Goal: Information Seeking & Learning: Learn about a topic

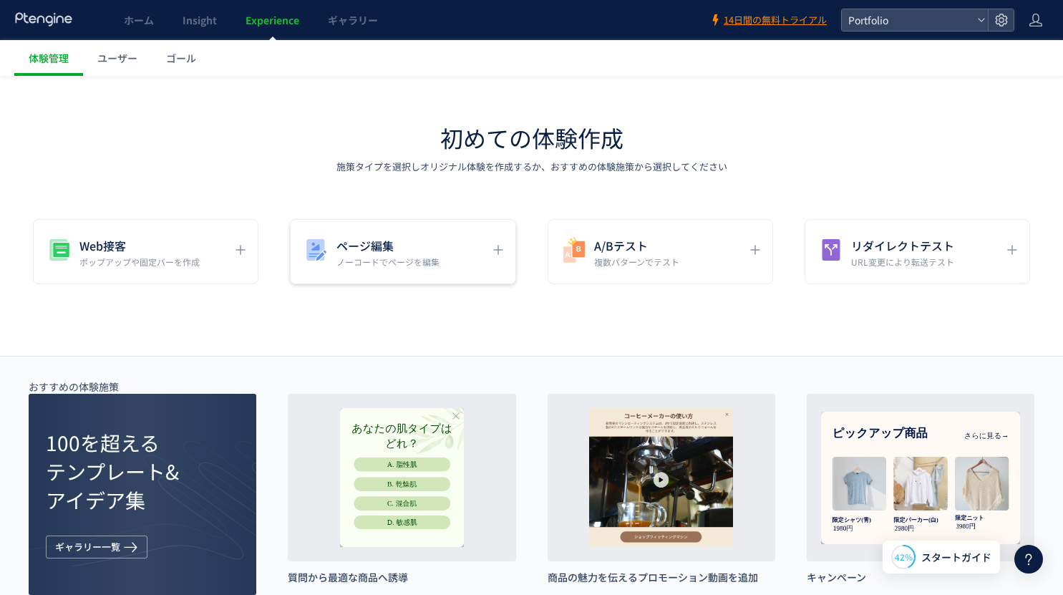
click at [416, 258] on p "ノーコードでページを編集" at bounding box center [387, 261] width 103 height 12
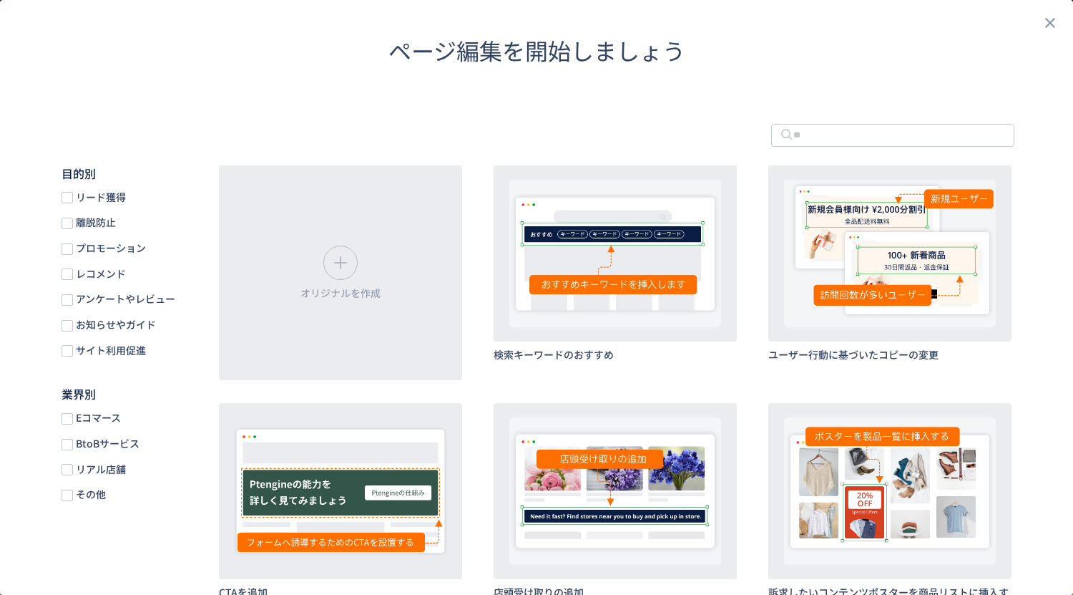
click at [260, 67] on div "ページ編集を開始しましょう" at bounding box center [536, 50] width 1073 height 33
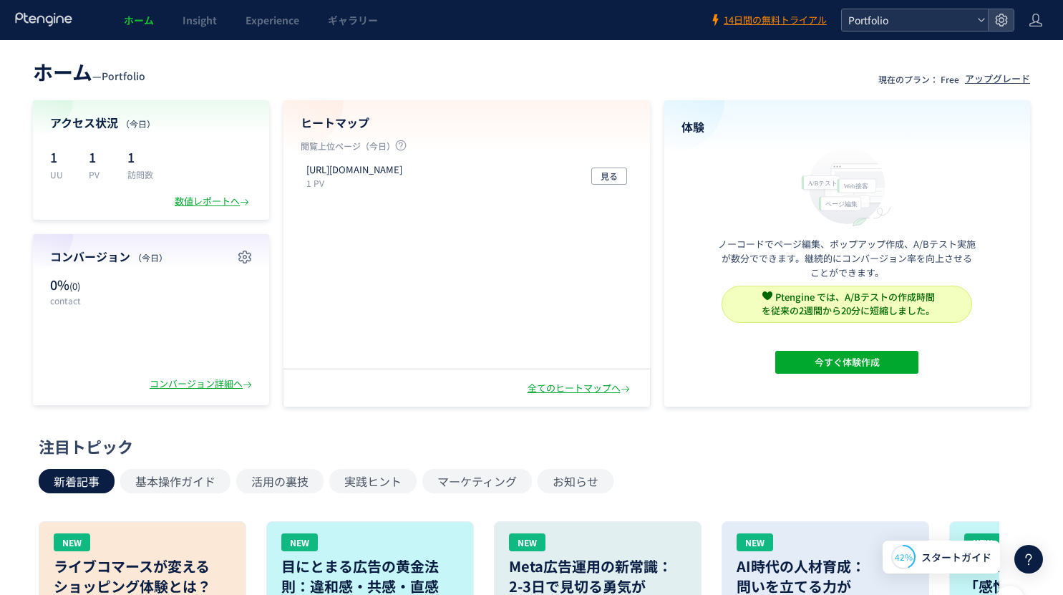
click at [986, 19] on div "Portfolio" at bounding box center [914, 19] width 146 height 21
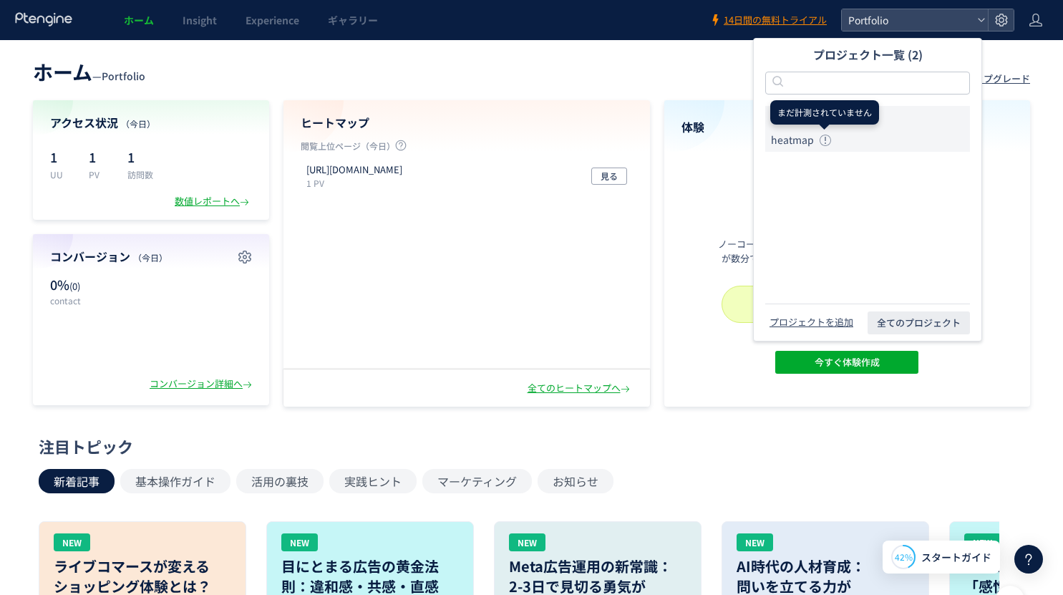
click at [825, 142] on icon at bounding box center [824, 140] width 11 height 11
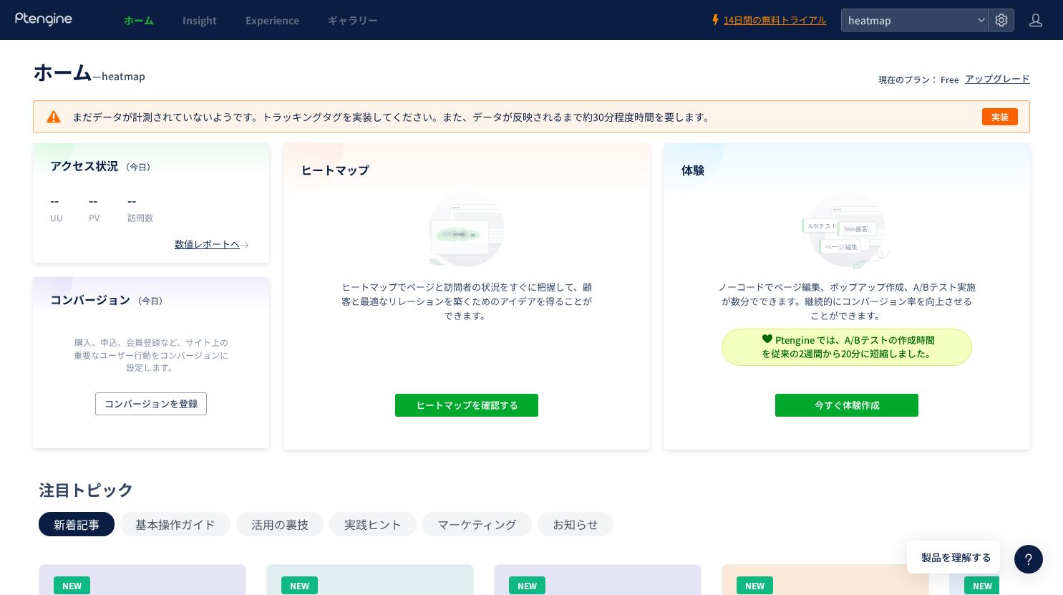
click at [521, 260] on div "ヒートマップ ヒートマップでページと訪問者の状況をすぐに把握して、顧客と最適なリレーションを築くためのアイデアを得ることができます。 ヒートマップを確認する" at bounding box center [466, 296] width 366 height 306
click at [909, 32] on header "ホーム Insight Experience ギャラリー 14日間の無料トライアル heatmap" at bounding box center [531, 20] width 1063 height 40
click at [912, 23] on span "heatmap" at bounding box center [907, 19] width 127 height 21
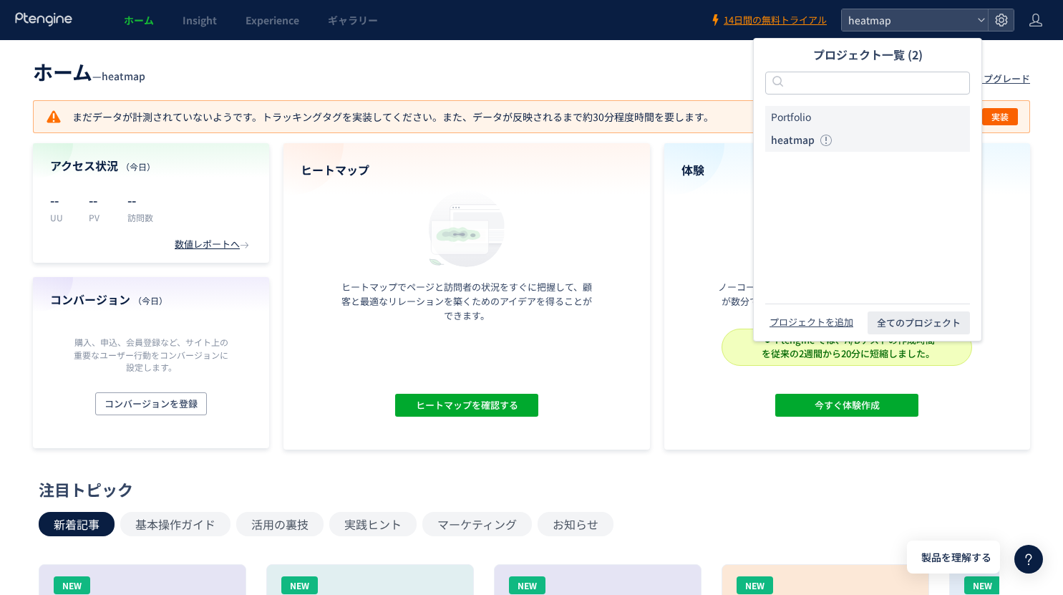
click at [816, 113] on li "Portfolio" at bounding box center [867, 117] width 205 height 23
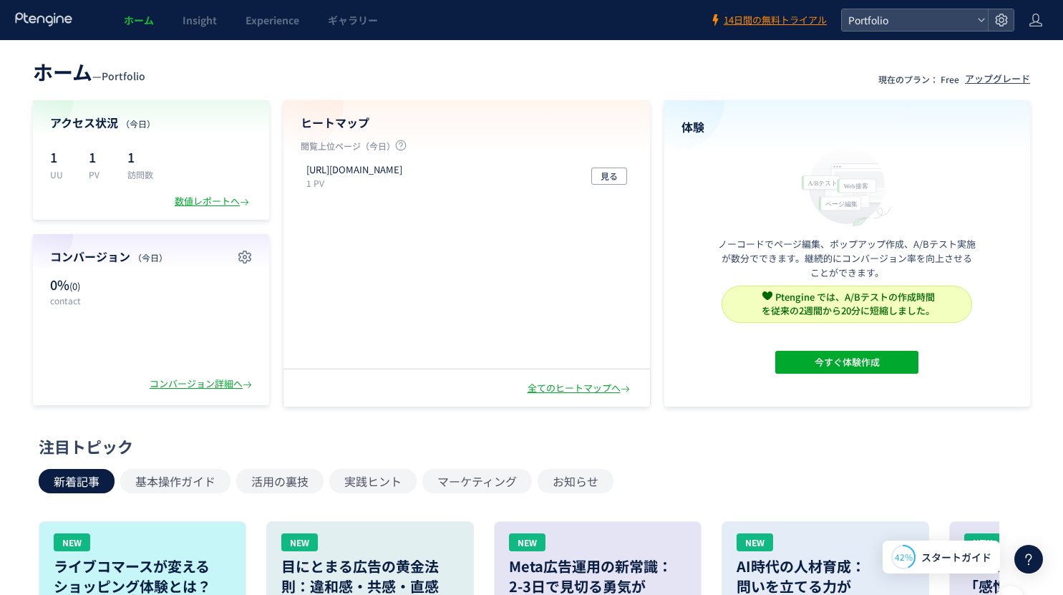
click at [915, 69] on header "ホーム — Portfolio 現在のプラン： Free アップグレード" at bounding box center [531, 69] width 997 height 31
click at [980, 23] on icon at bounding box center [981, 20] width 9 height 9
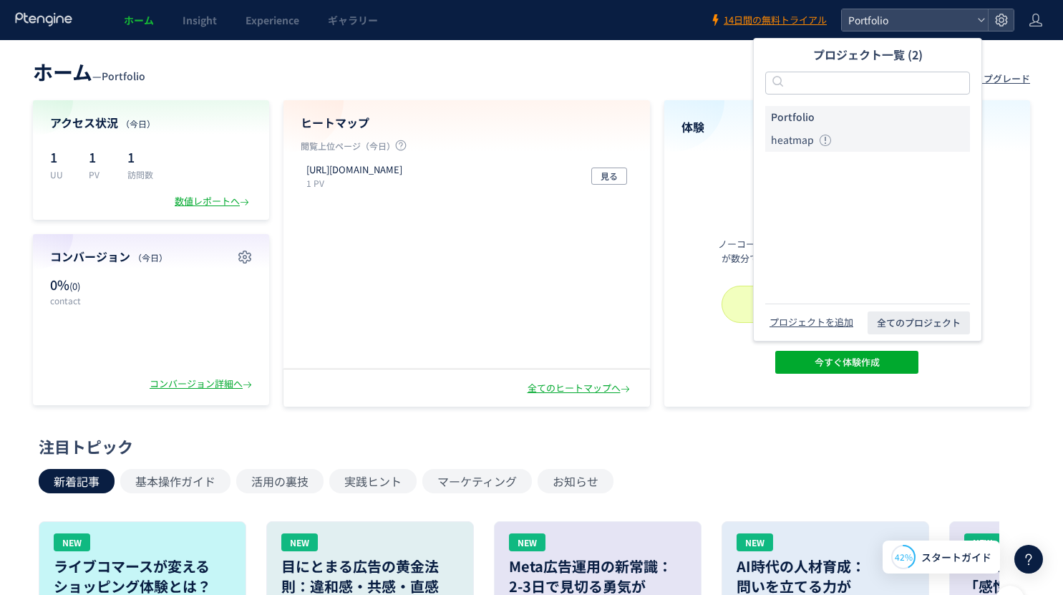
click at [791, 144] on span "heatmap" at bounding box center [792, 140] width 43 height 14
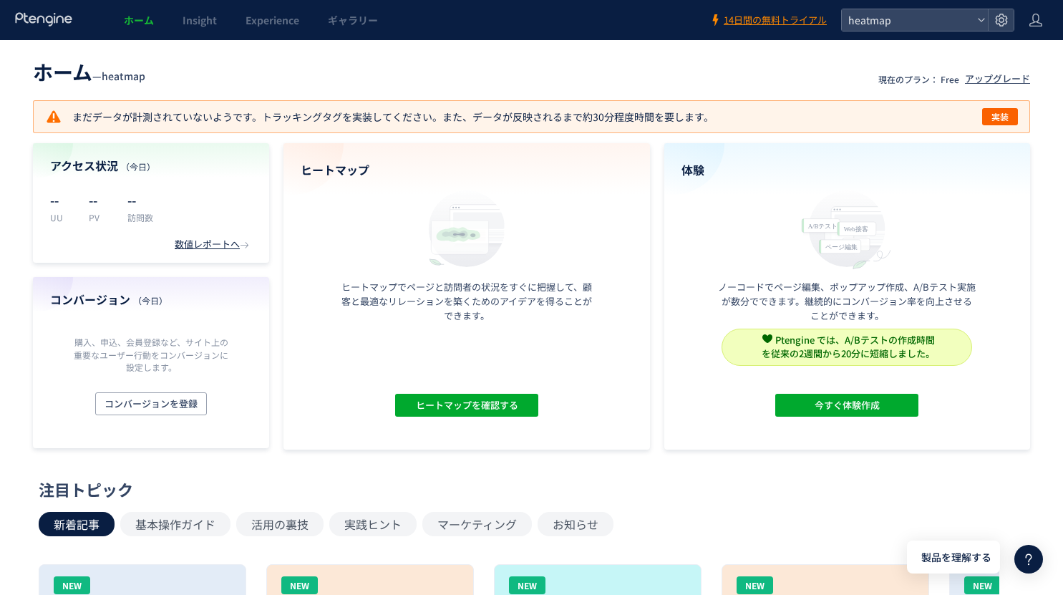
click at [816, 114] on div "まだデータが計測されていないようです。トラッキングタグを実装してください。また、データが反映されるまで約30分程度時間を要します。 実装" at bounding box center [531, 116] width 972 height 17
click at [1002, 117] on span "実装" at bounding box center [999, 116] width 17 height 17
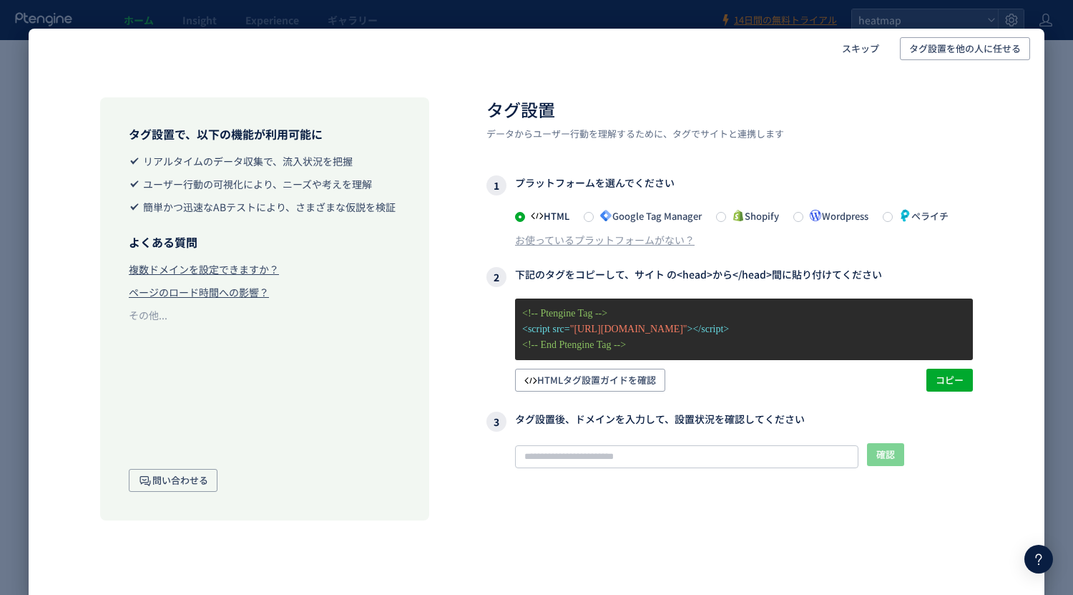
click at [705, 234] on div "HTML Google Tag Manager Shopify Wordpress ペライチ お使っているプラットフォームがない？" at bounding box center [730, 227] width 487 height 40
click at [673, 16] on div "スキップ タグ設置を他の人に任せる タグ設置で、以下の機能が利用可能に リアルタイムのデータ収集で、流入状況を把握 ユーザー行動の可視化により、ニーズや考えを…" at bounding box center [536, 297] width 1073 height 595
click at [579, 11] on div "スキップ タグ設置を他の人に任せる タグ設置で、以下の機能が利用可能に リアルタイムのデータ収集で、流入状況を把握 ユーザー行動の可視化により、ニーズや考えを…" at bounding box center [536, 297] width 1073 height 595
click at [859, 43] on span "スキップ" at bounding box center [860, 48] width 37 height 23
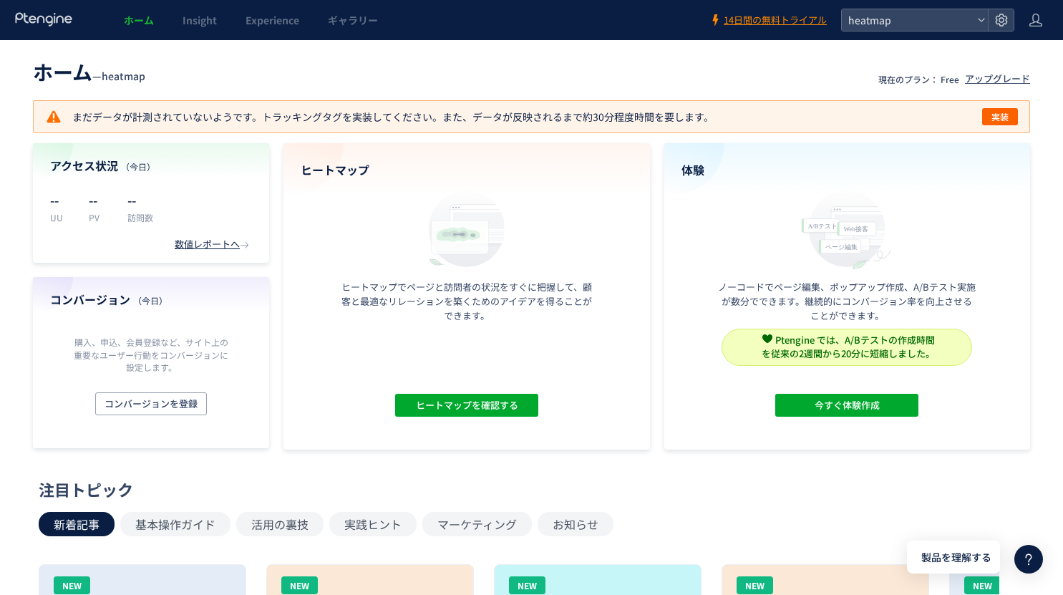
click at [733, 119] on div "まだデータが計測されていないようです。トラッキングタグを実装してください。また、データが反映されるまで約30分程度時間を要します。 実装" at bounding box center [531, 116] width 972 height 17
click at [1000, 22] on use at bounding box center [1001, 20] width 12 height 12
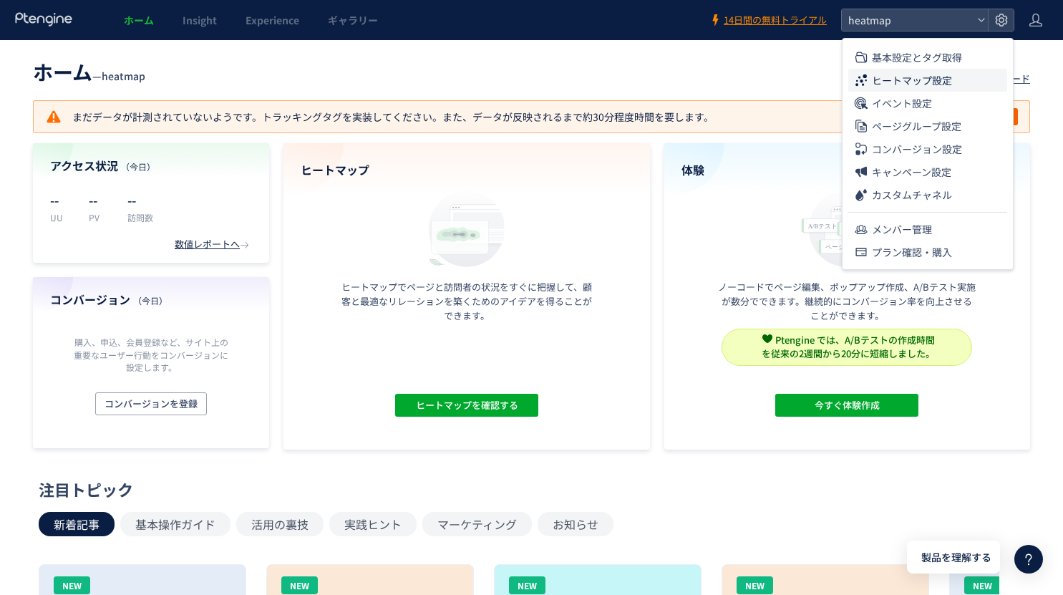
click at [922, 82] on span "ヒートマップ設定" at bounding box center [911, 80] width 80 height 23
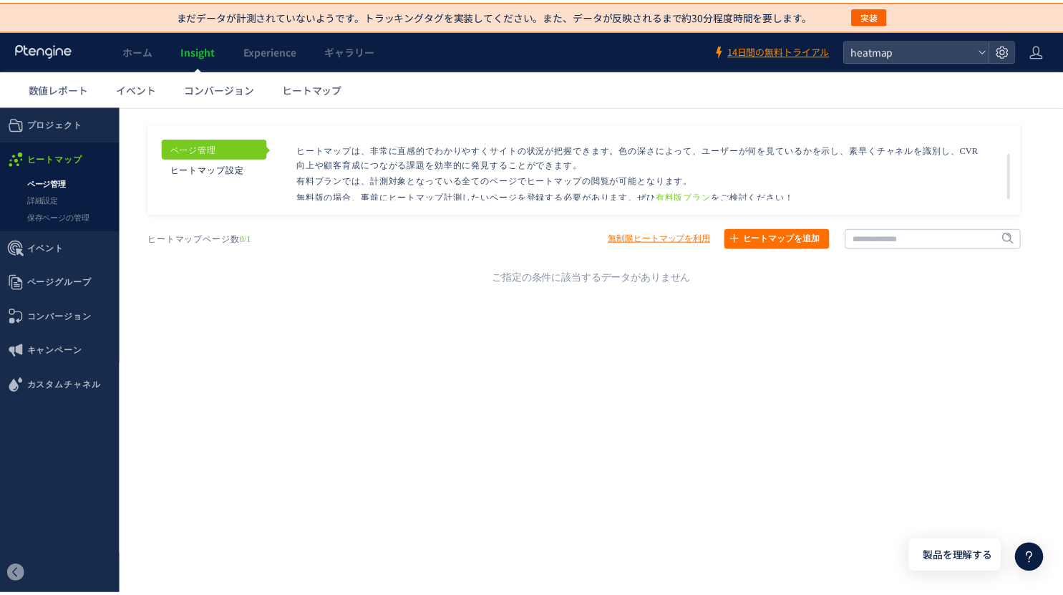
scroll to position [21, 0]
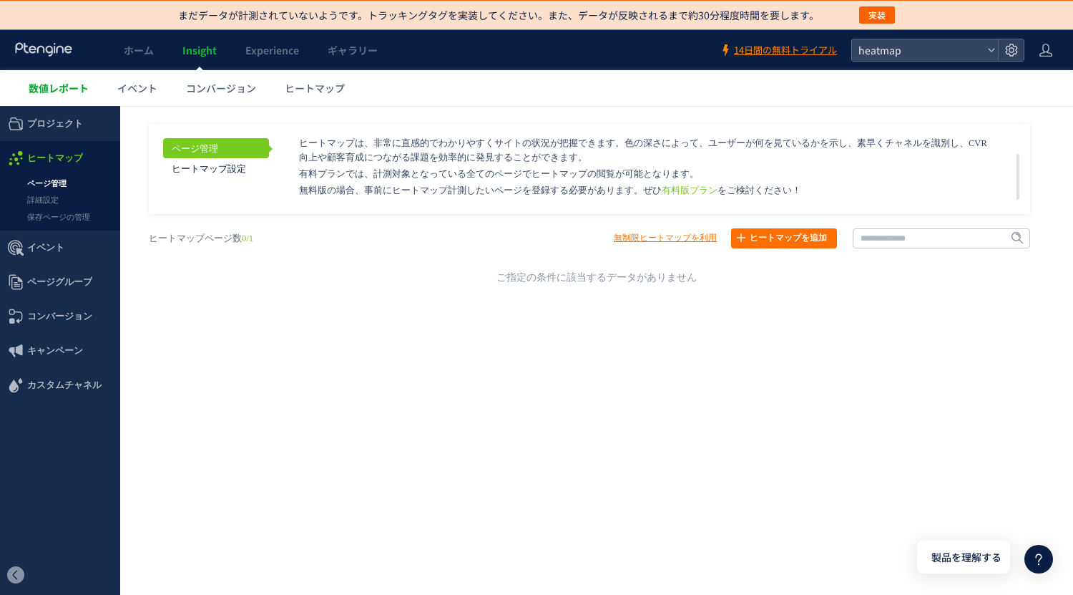
click at [50, 94] on span "数値レポート" at bounding box center [59, 88] width 60 height 14
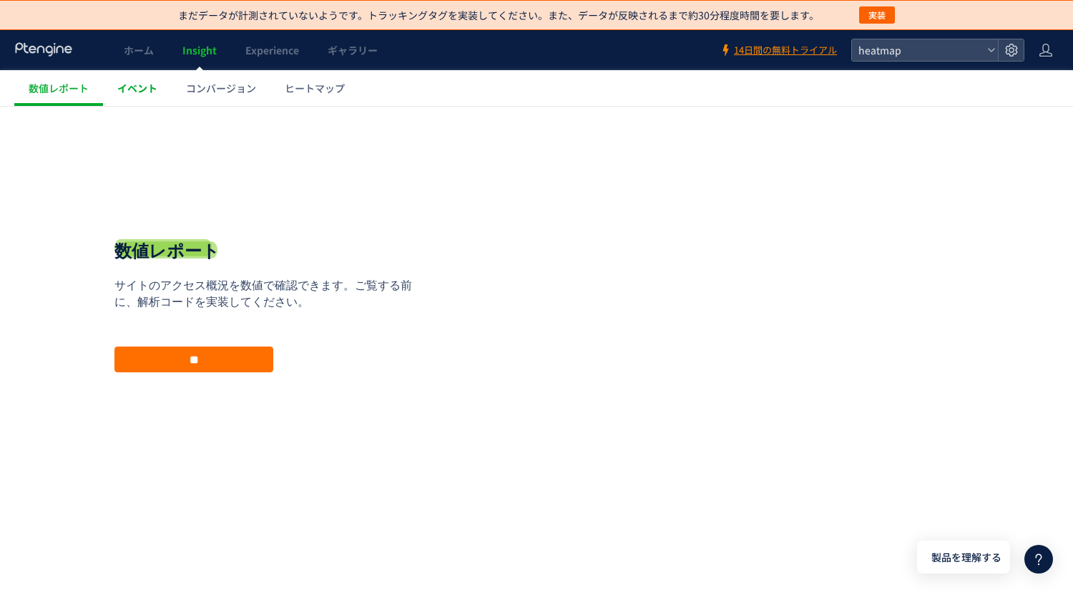
click at [145, 86] on span "イベント" at bounding box center [137, 88] width 40 height 14
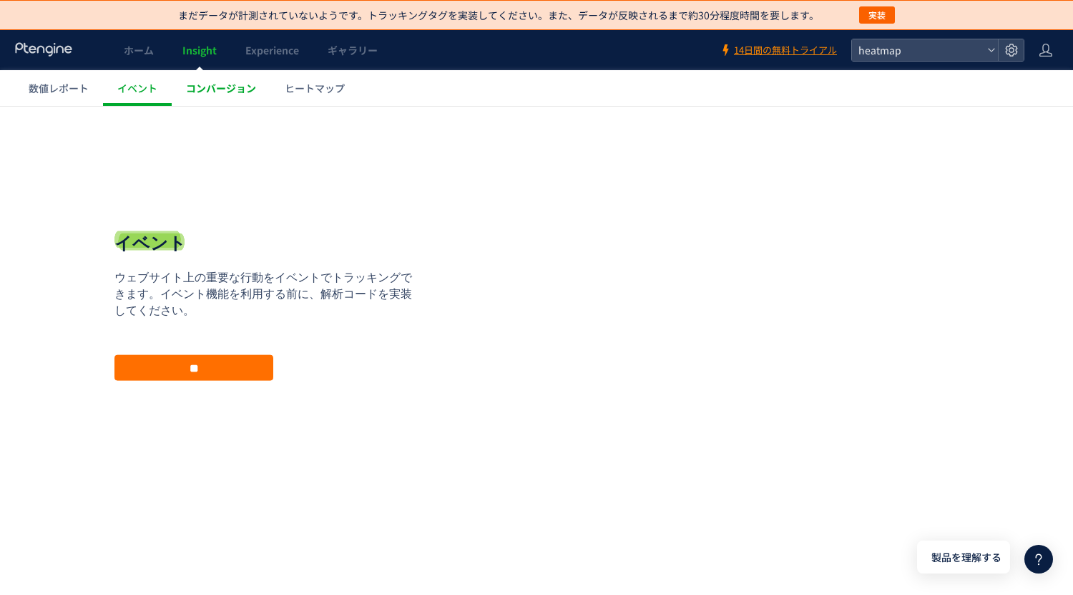
click at [216, 92] on span "コンバージョン" at bounding box center [221, 88] width 70 height 14
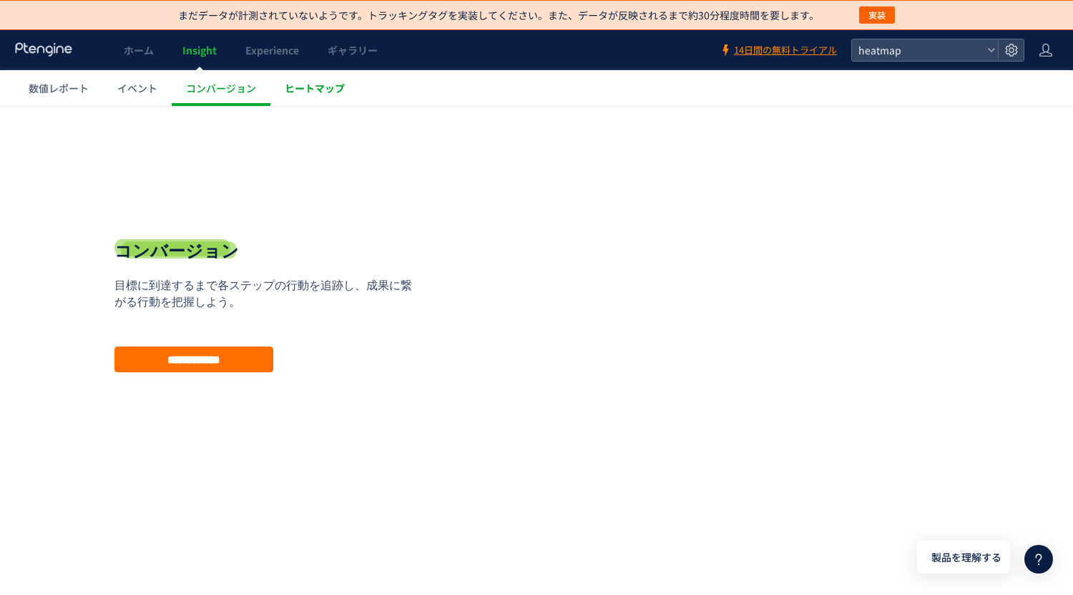
click at [328, 92] on span "ヒートマップ" at bounding box center [315, 88] width 60 height 14
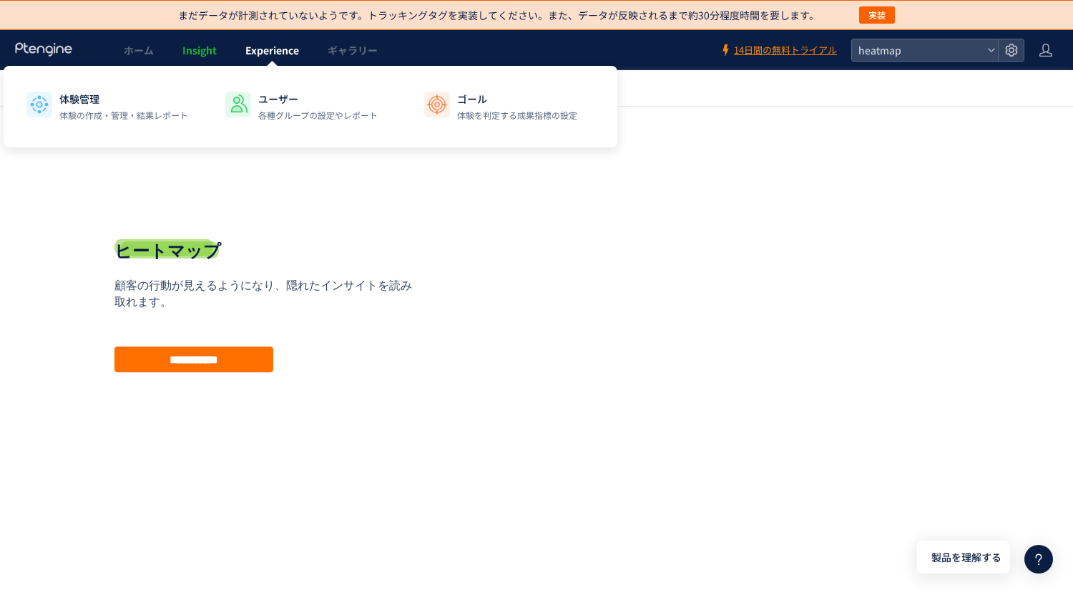
click at [274, 56] on span "Experience" at bounding box center [272, 50] width 54 height 14
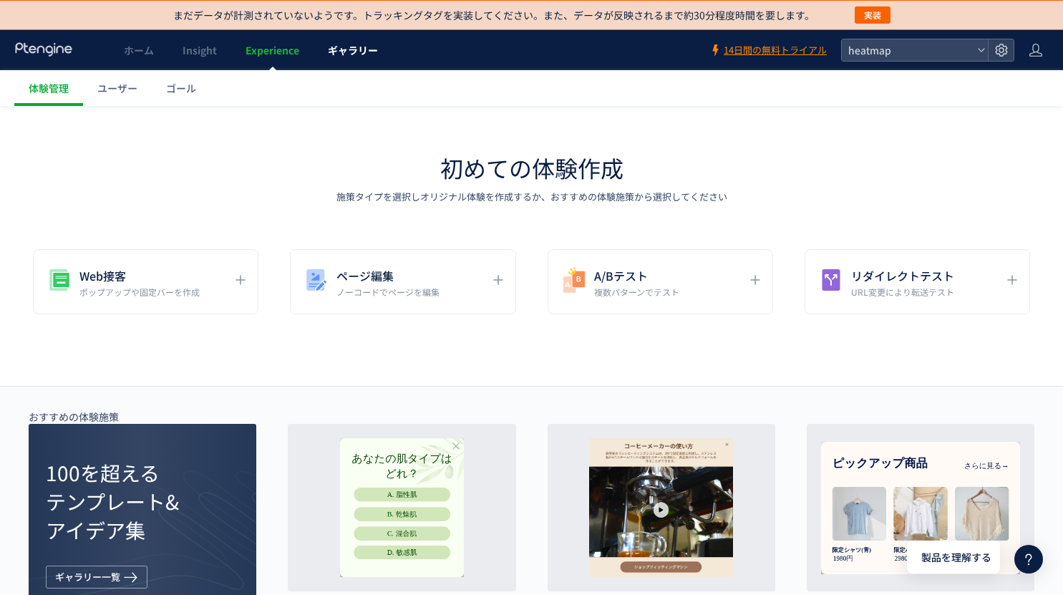
click at [346, 54] on span "ギャラリー" at bounding box center [353, 50] width 50 height 14
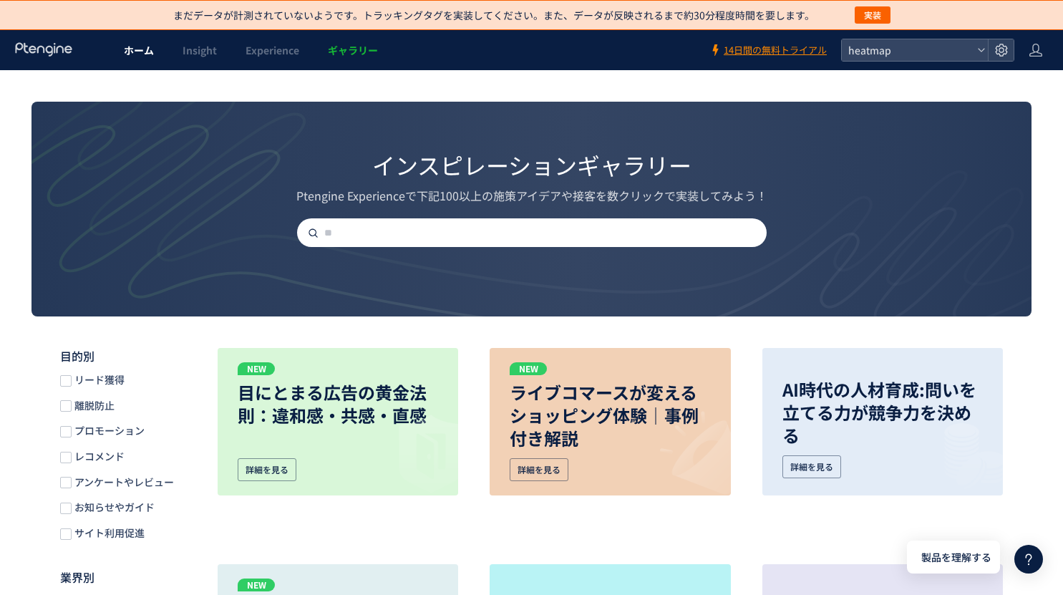
click at [142, 54] on span "ホーム" at bounding box center [139, 50] width 30 height 14
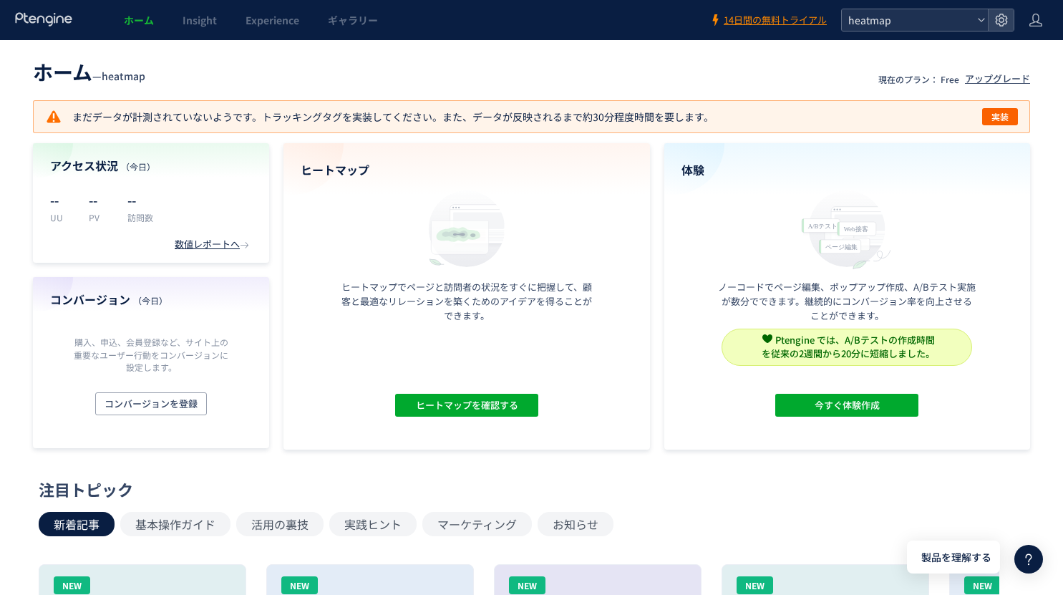
click at [979, 21] on icon at bounding box center [981, 20] width 9 height 9
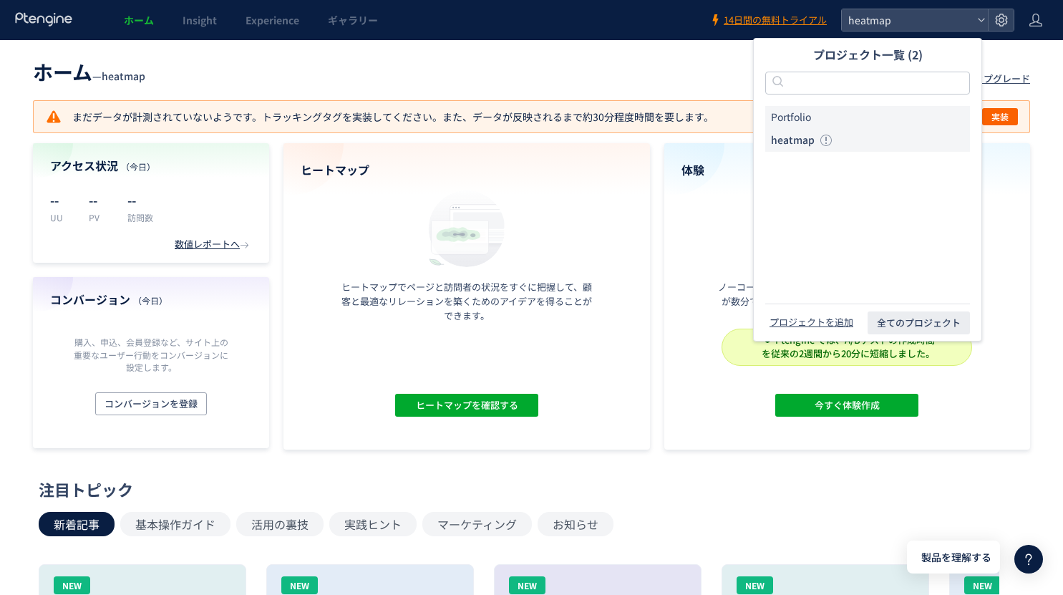
click at [856, 122] on li "Portfolio" at bounding box center [867, 117] width 205 height 23
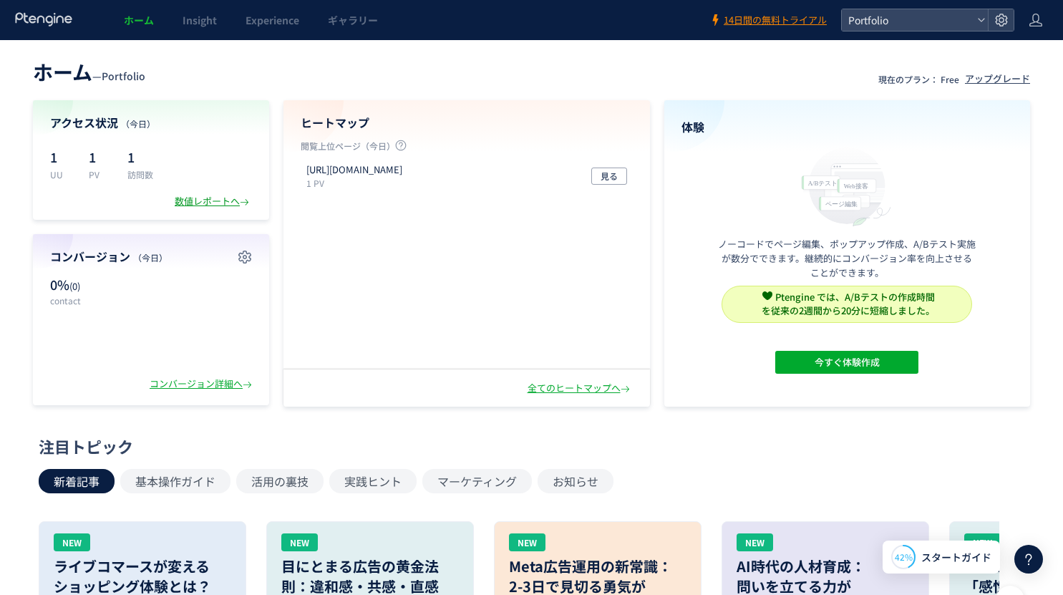
click at [200, 197] on div "数値レポートへ" at bounding box center [213, 202] width 77 height 14
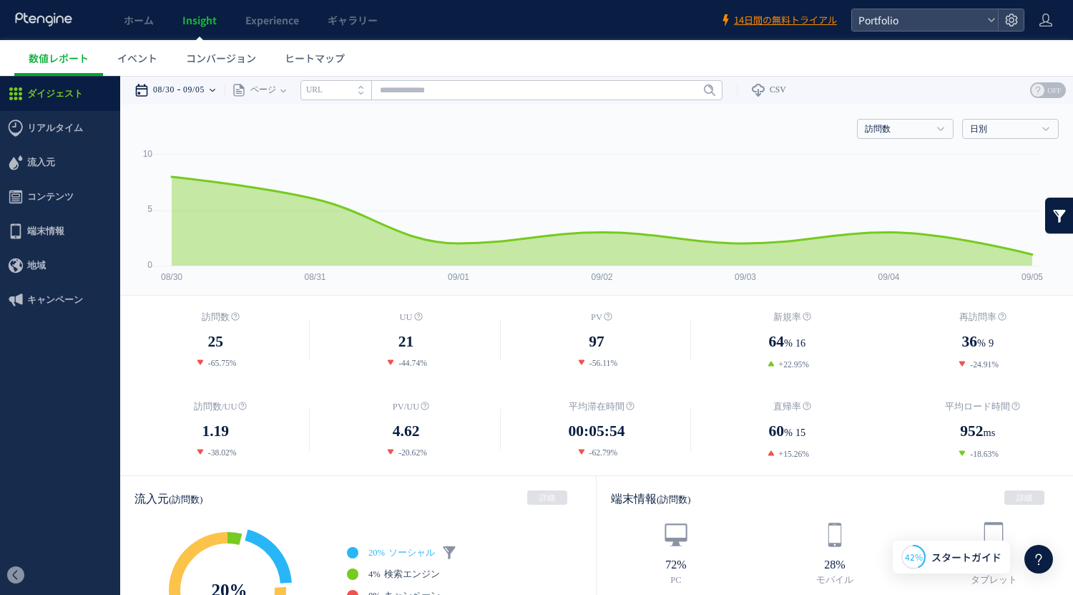
click at [215, 90] on icon at bounding box center [213, 90] width 6 height 3
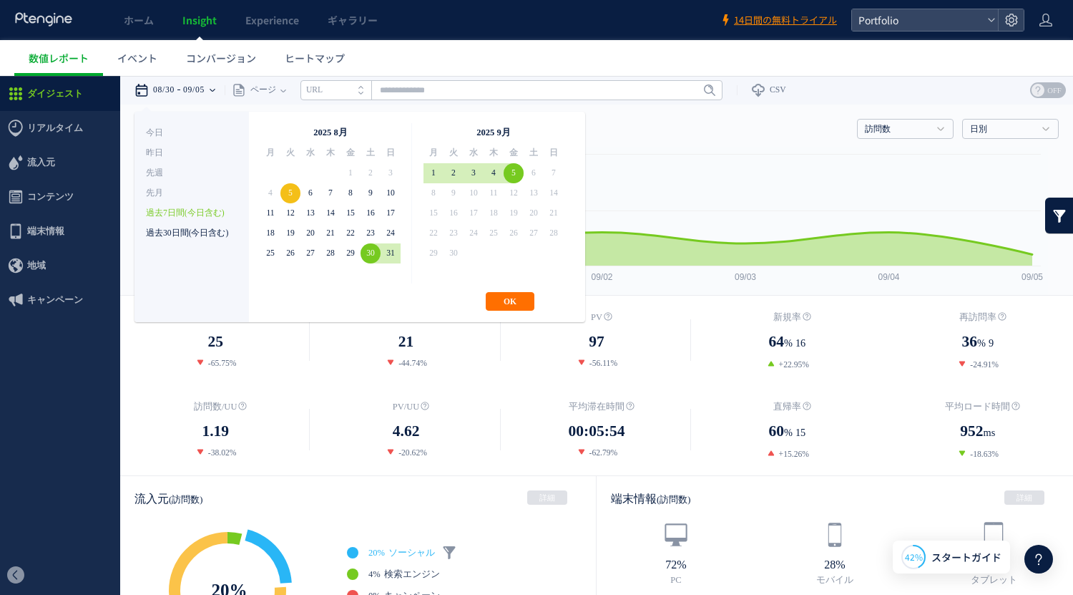
click at [180, 236] on li "過去30日間(今日含む)" at bounding box center [192, 233] width 92 height 20
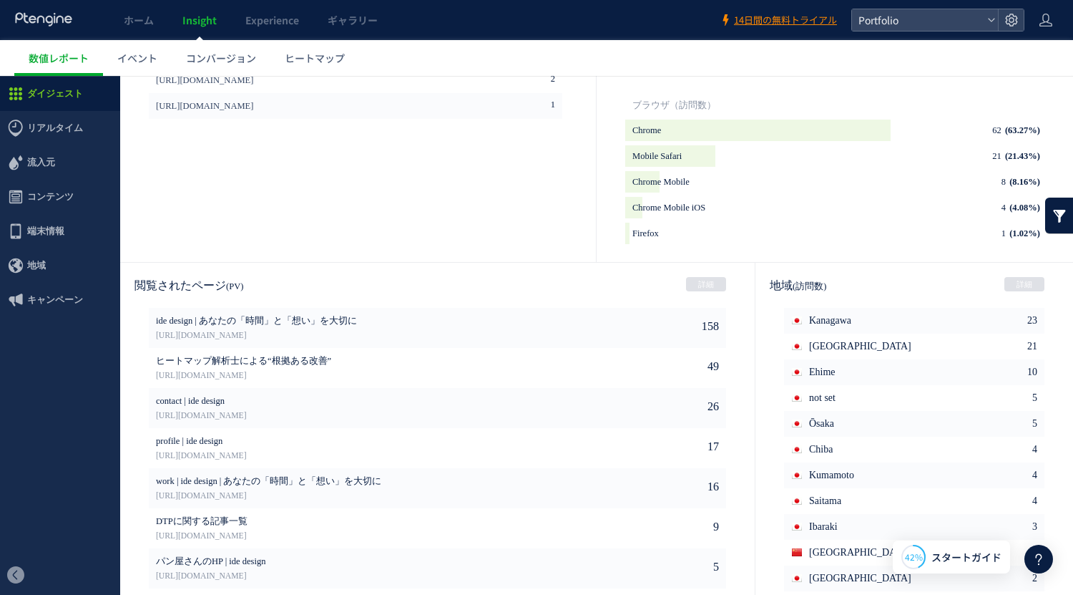
scroll to position [679, 0]
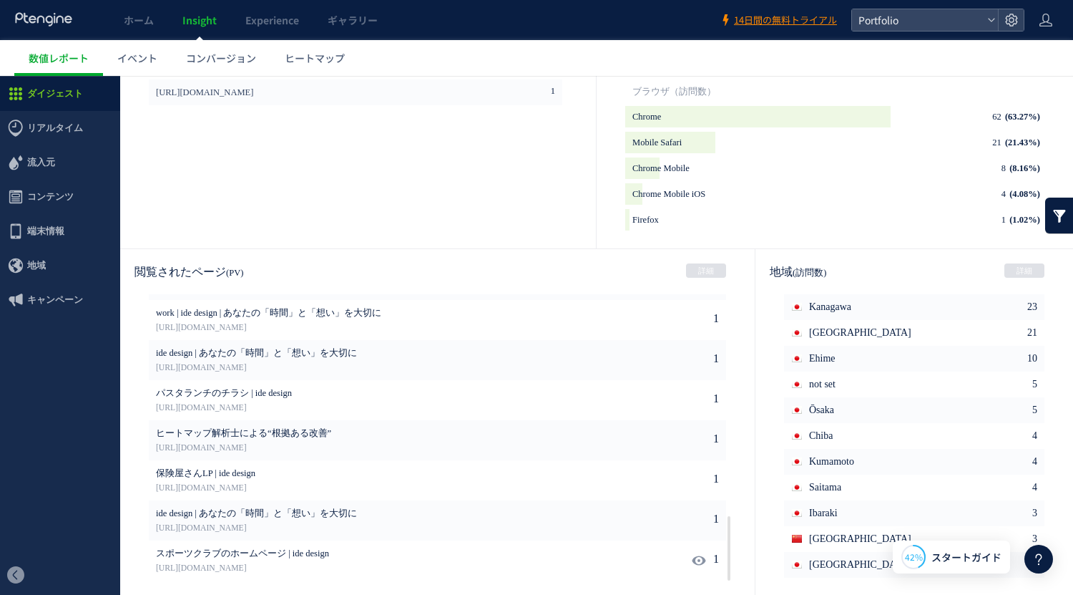
click at [530, 545] on div "スポーツクラブのホームページ | ide design https://ideyuki.com/archives/342?customize_changese…" at bounding box center [373, 560] width 434 height 40
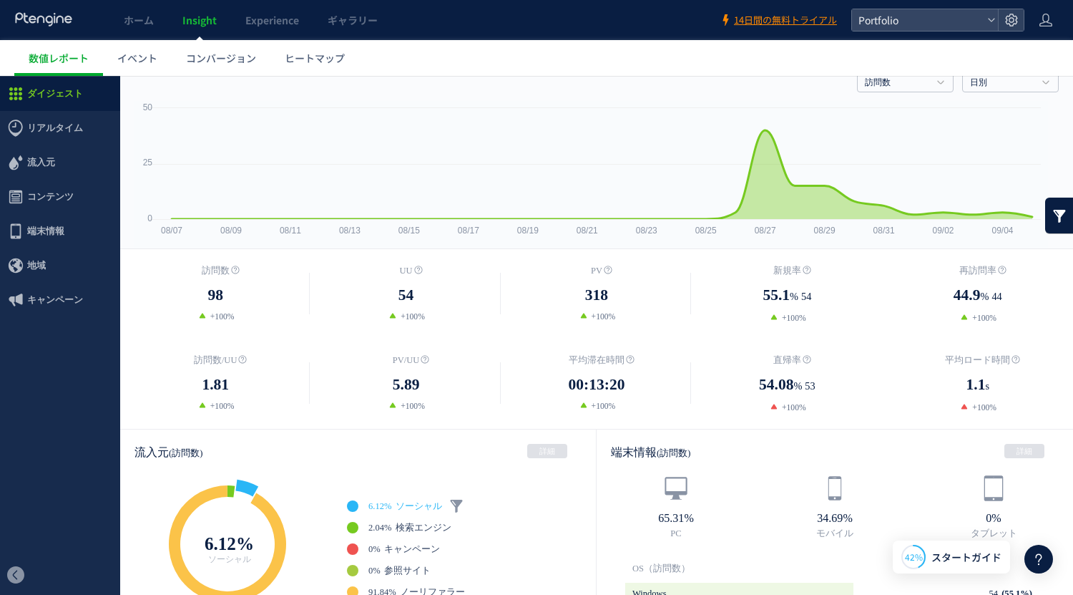
scroll to position [0, 0]
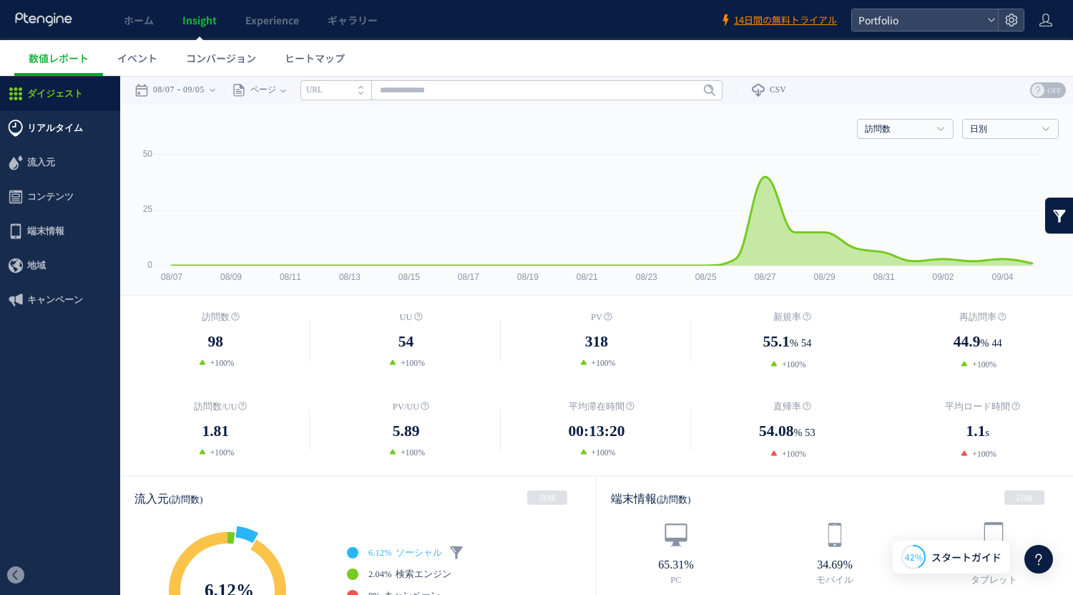
click at [36, 130] on span "リアルタイム" at bounding box center [55, 128] width 56 height 34
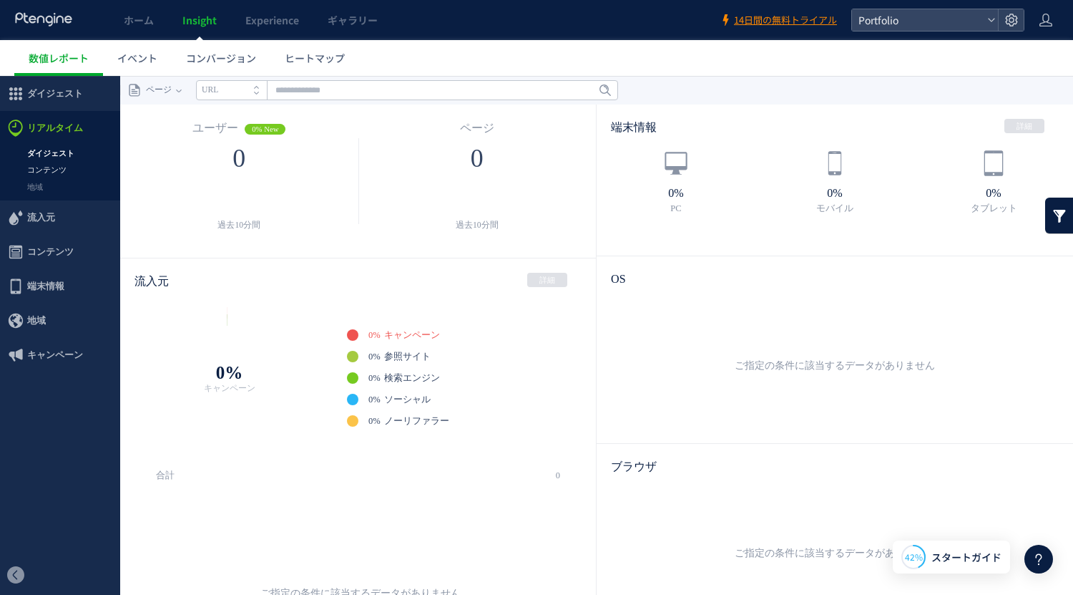
click at [49, 170] on link "コンテンツ" at bounding box center [60, 170] width 120 height 16
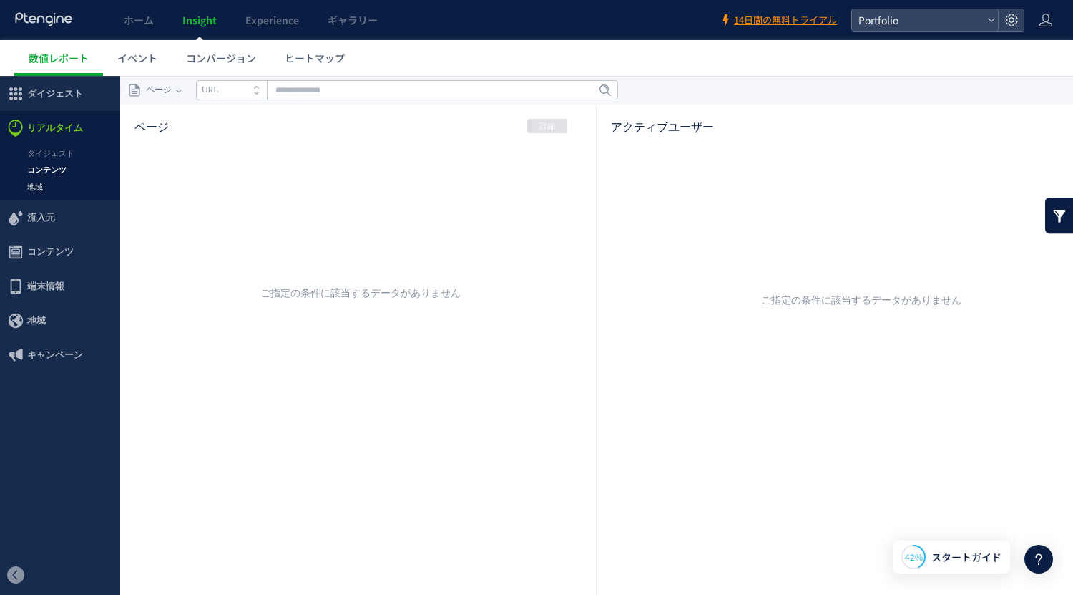
click at [35, 190] on link "地域" at bounding box center [60, 187] width 120 height 16
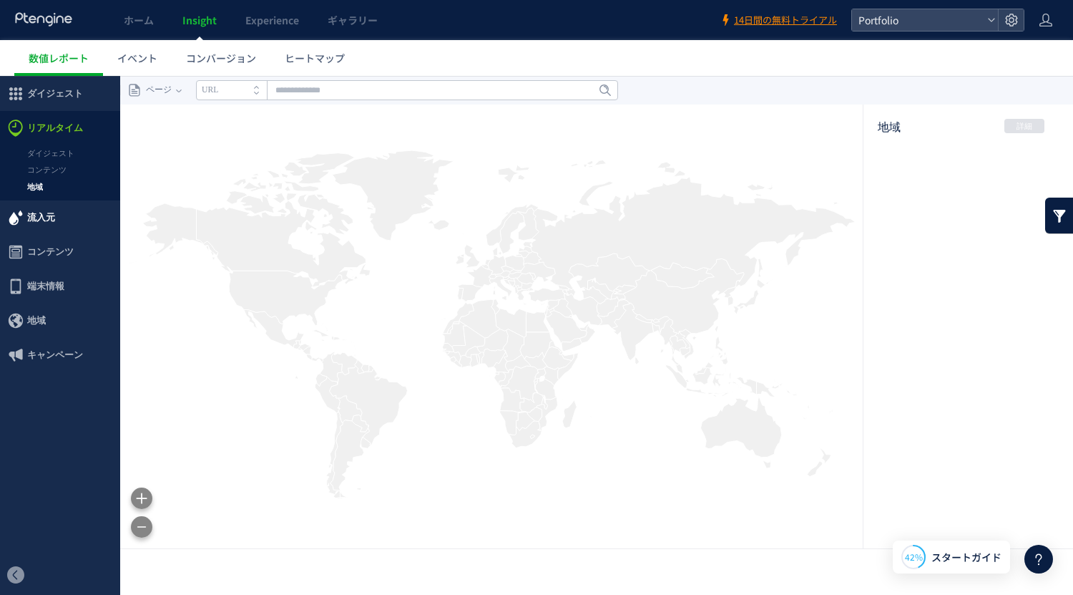
click at [29, 219] on span "流入元" at bounding box center [41, 217] width 28 height 34
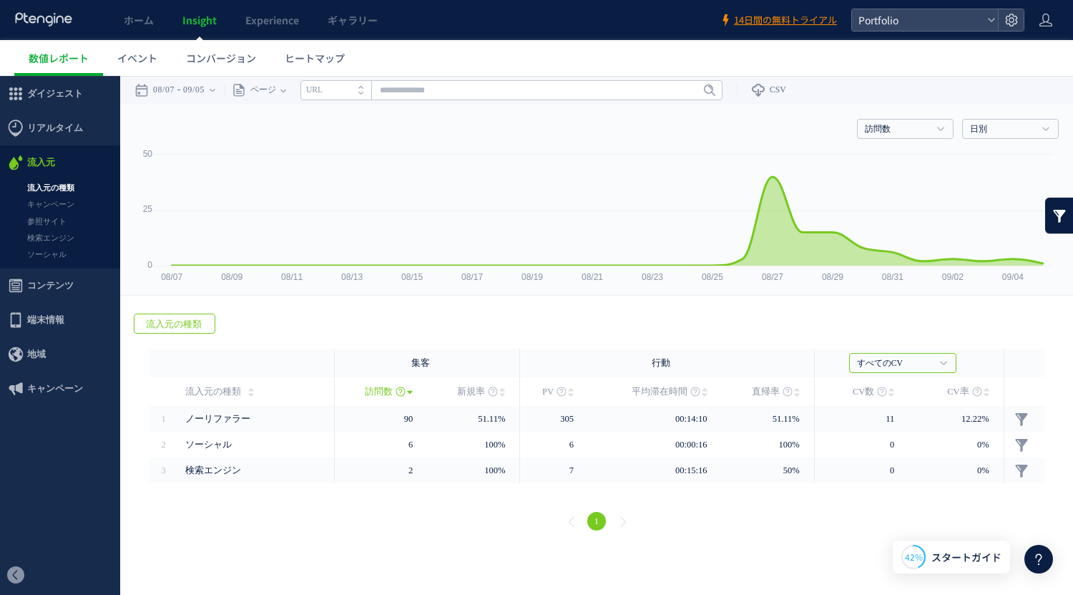
click at [50, 189] on link "流入元の種類" at bounding box center [60, 188] width 120 height 16
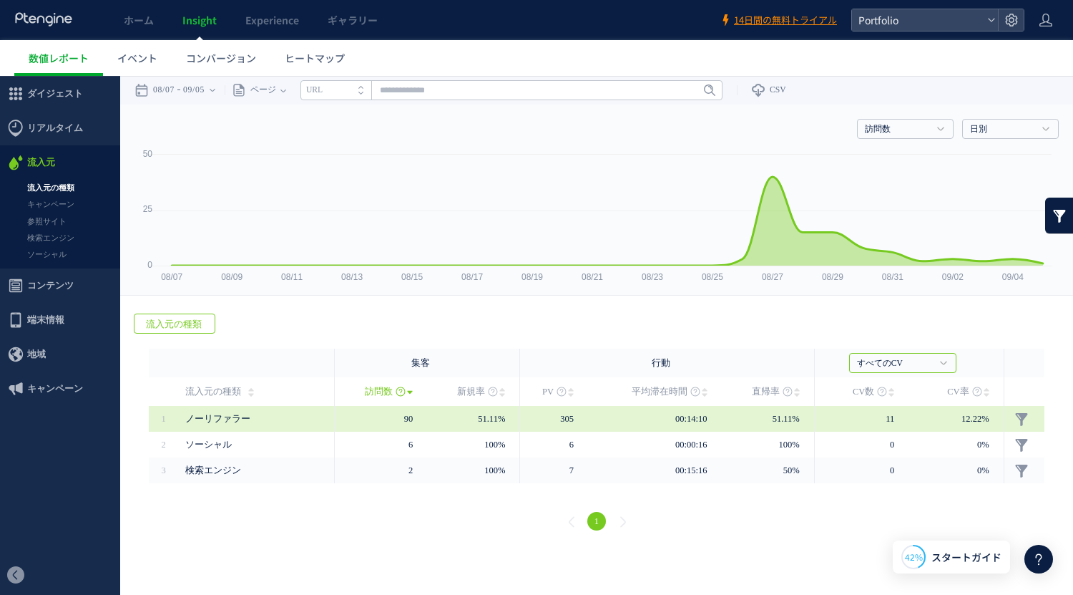
click at [208, 416] on span "ノーリファラー" at bounding box center [217, 419] width 65 height 10
click at [195, 416] on span "ノーリファラー" at bounding box center [217, 419] width 65 height 10
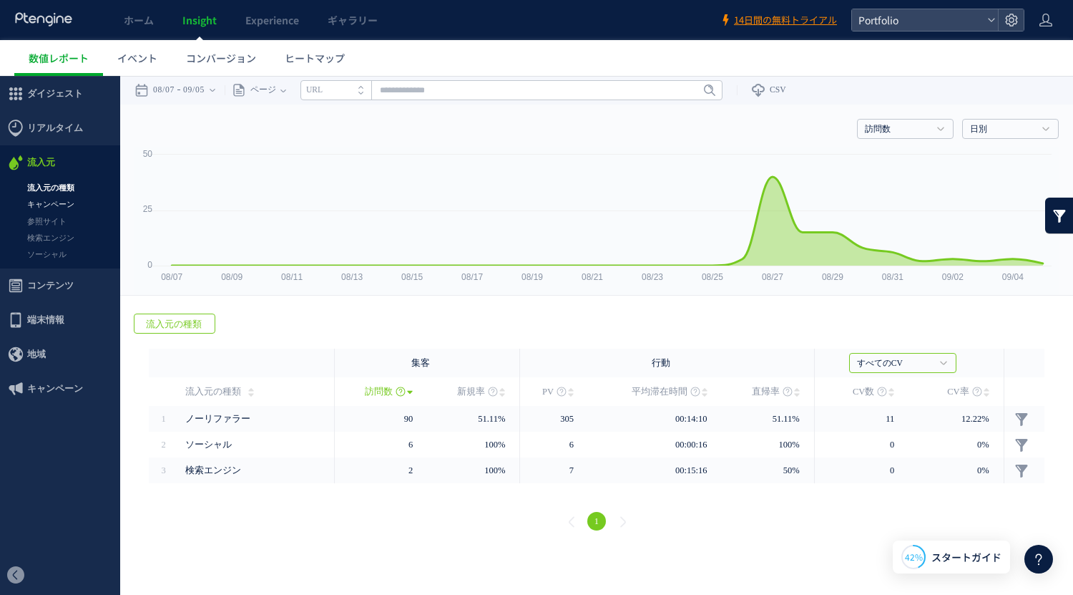
click at [51, 200] on link "キャンペーン" at bounding box center [60, 204] width 120 height 16
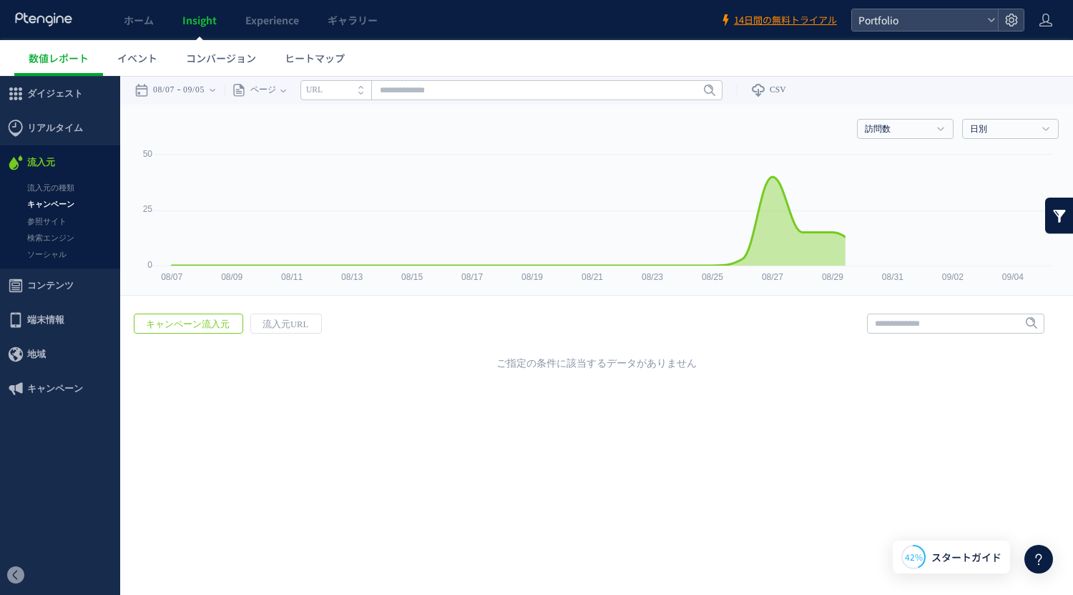
click at [53, 222] on link "参照サイト" at bounding box center [60, 221] width 120 height 16
click at [54, 235] on link "検索エンジン" at bounding box center [60, 238] width 120 height 16
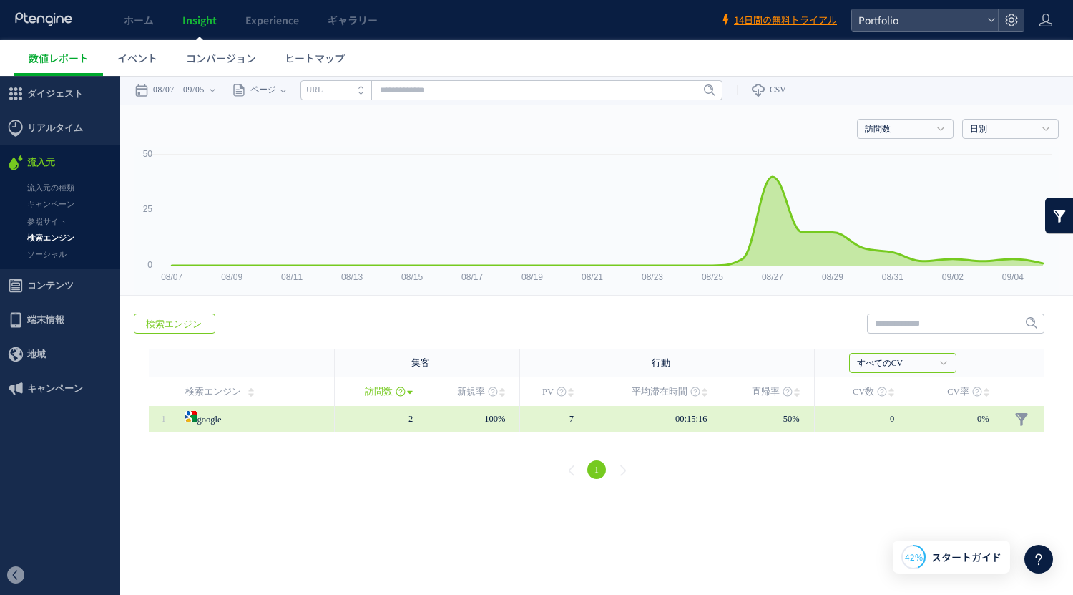
click at [236, 425] on div "google" at bounding box center [255, 419] width 140 height 26
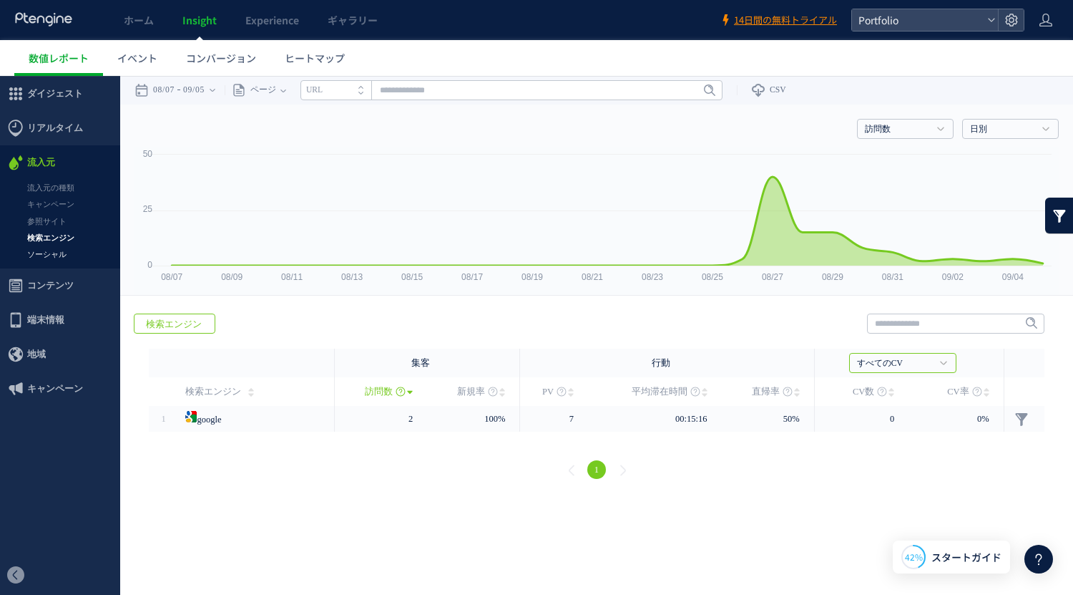
click at [62, 248] on link "ソーシャル" at bounding box center [60, 254] width 120 height 16
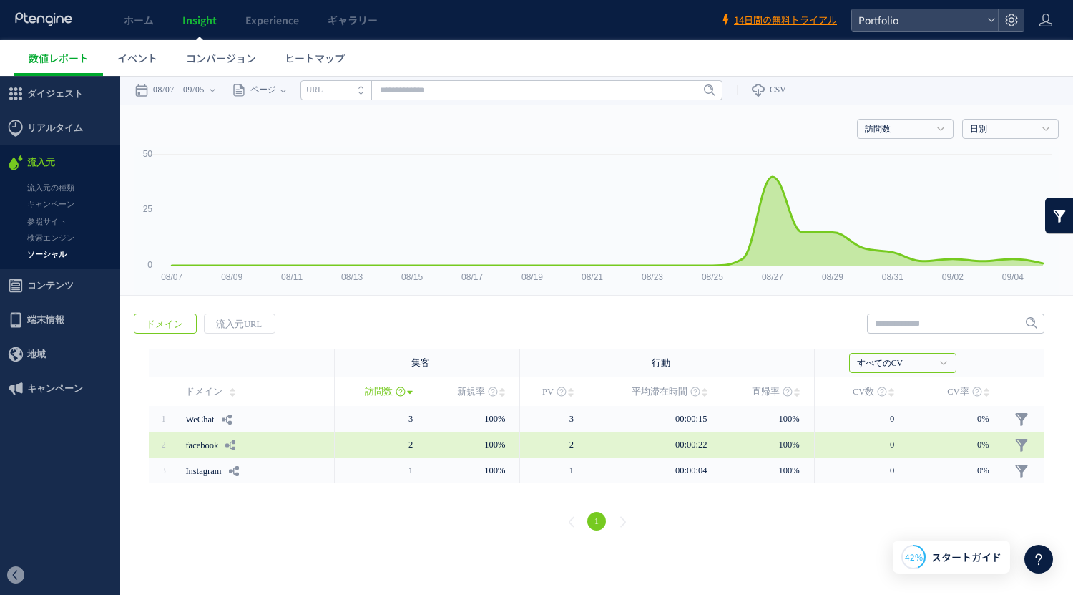
click at [200, 456] on div "facebook" at bounding box center [255, 444] width 140 height 26
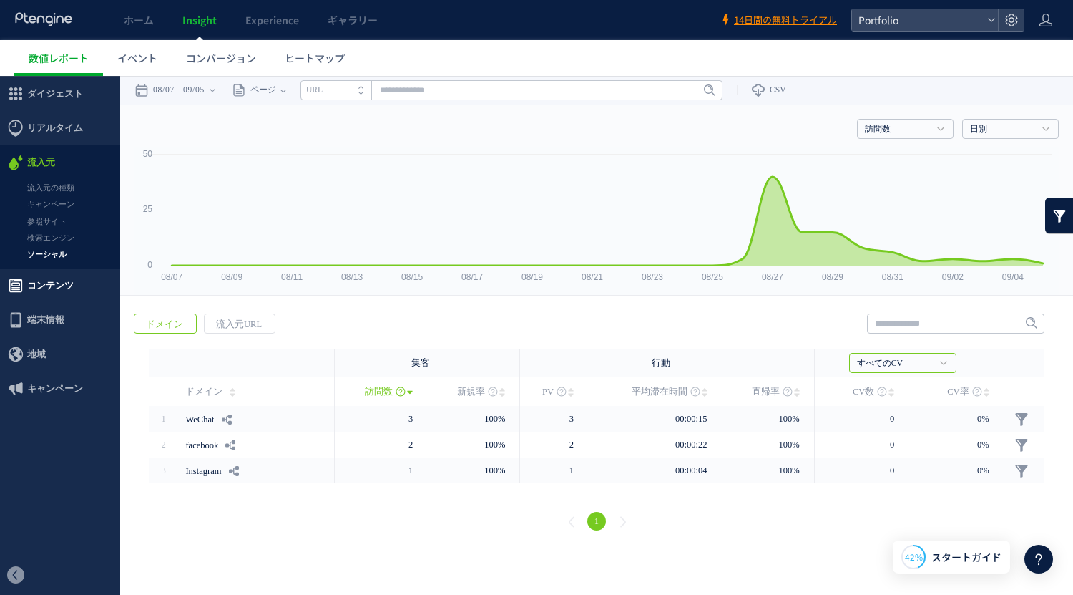
click at [57, 288] on span "コンテンツ" at bounding box center [50, 285] width 47 height 34
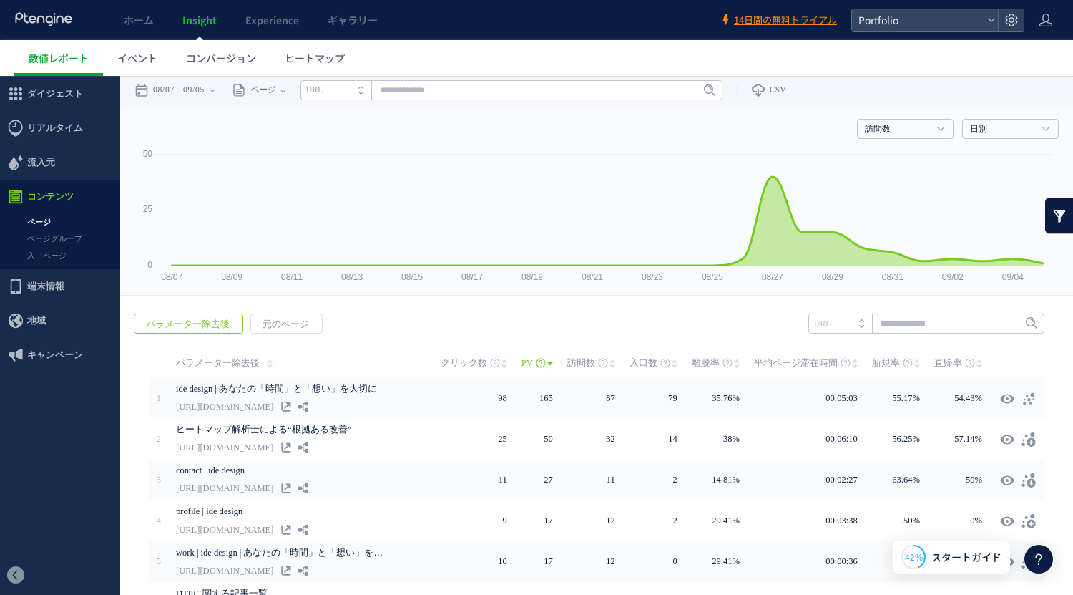
click at [1055, 26] on header "ホーム Insight Experience ギャラリー 14日間の無料トライアル Portfolio" at bounding box center [536, 20] width 1073 height 40
click at [1043, 19] on use at bounding box center [1046, 20] width 13 height 13
click at [1004, 81] on span "ログアウト" at bounding box center [1000, 79] width 50 height 14
